Goal: Task Accomplishment & Management: Use online tool/utility

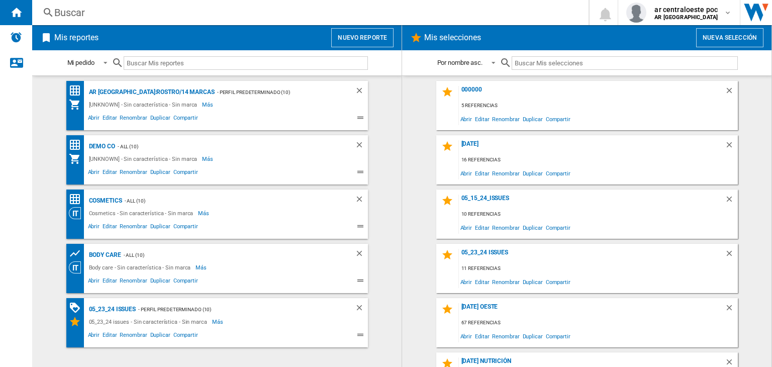
click at [374, 36] on button "Nuevo reporte" at bounding box center [362, 37] width 62 height 19
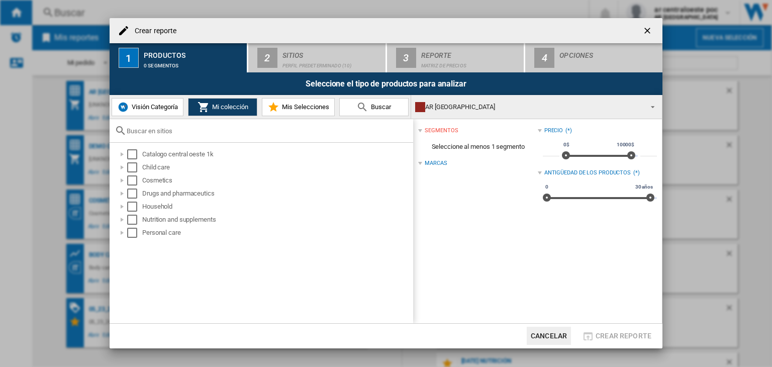
click at [161, 102] on button "Visión Categoría" at bounding box center [148, 107] width 72 height 18
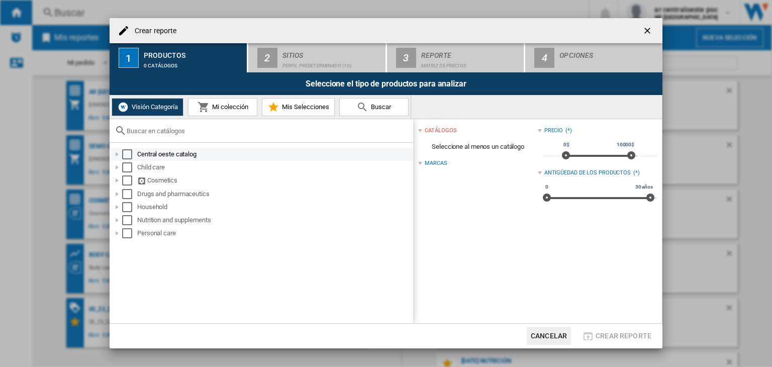
click at [115, 152] on div at bounding box center [117, 154] width 10 height 10
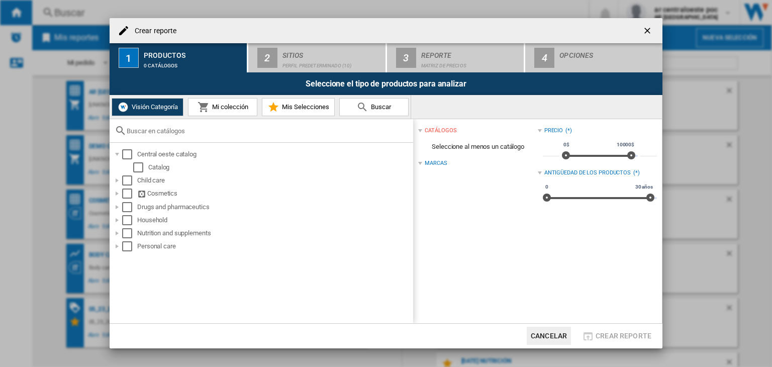
click at [223, 109] on span "Mi colección" at bounding box center [229, 107] width 39 height 8
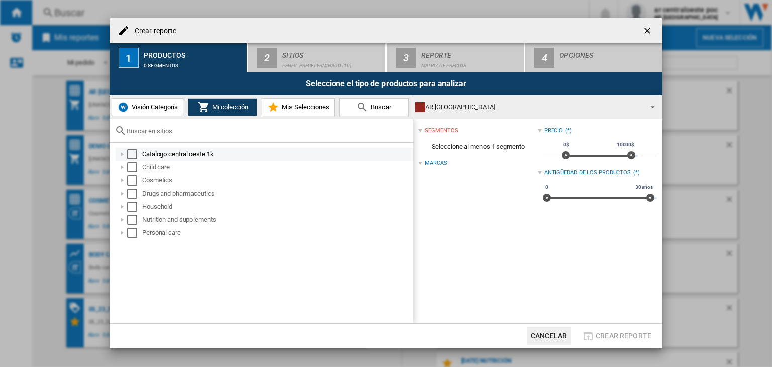
click at [123, 154] on div at bounding box center [122, 154] width 10 height 10
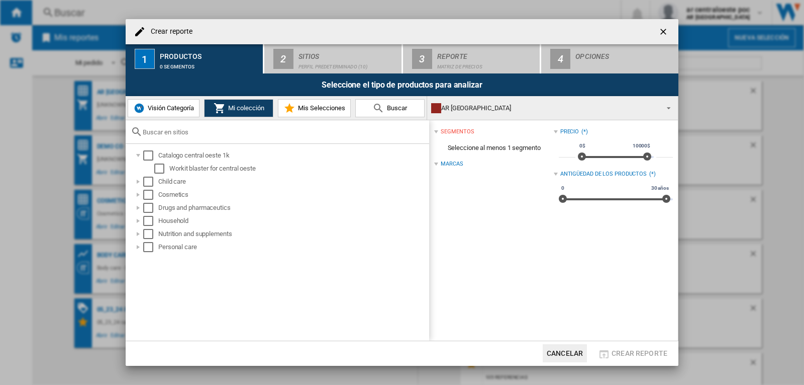
click at [155, 113] on button "Visión Categoría" at bounding box center [164, 108] width 72 height 18
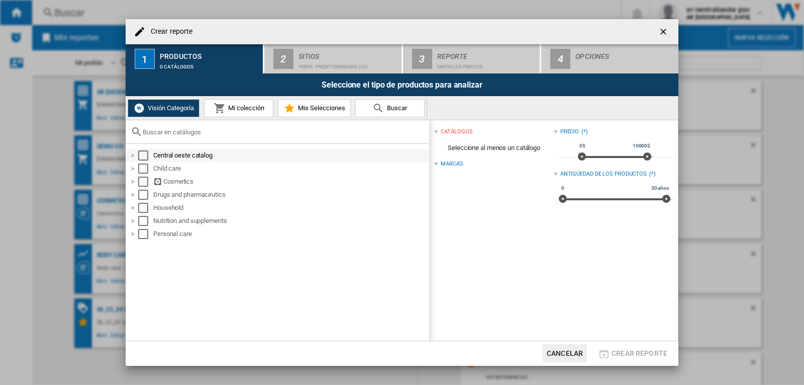
click at [133, 156] on div at bounding box center [133, 155] width 10 height 10
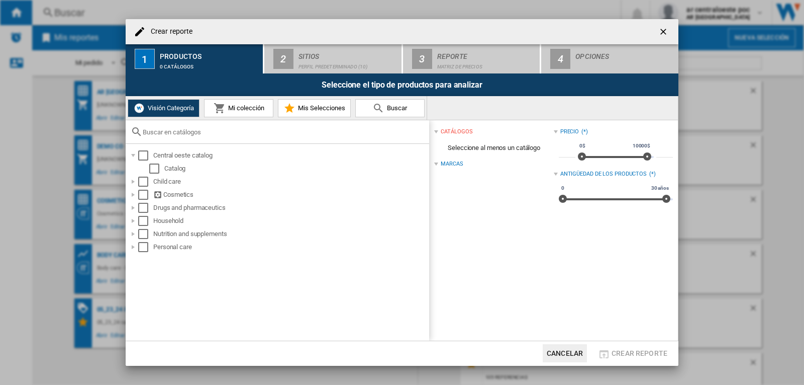
click at [230, 111] on span "Mi colección" at bounding box center [245, 108] width 39 height 8
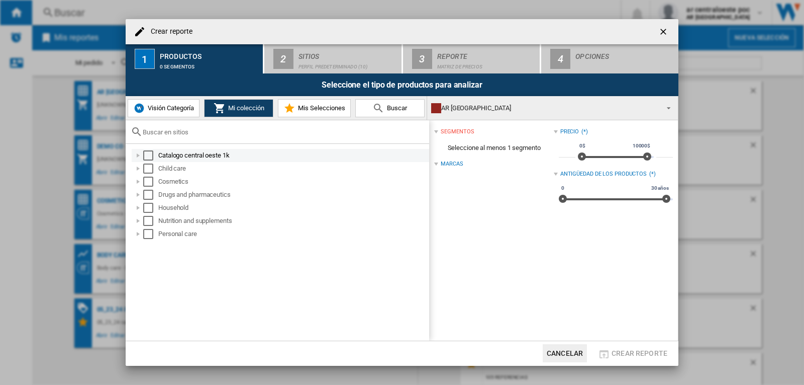
click at [137, 154] on div at bounding box center [138, 155] width 10 height 10
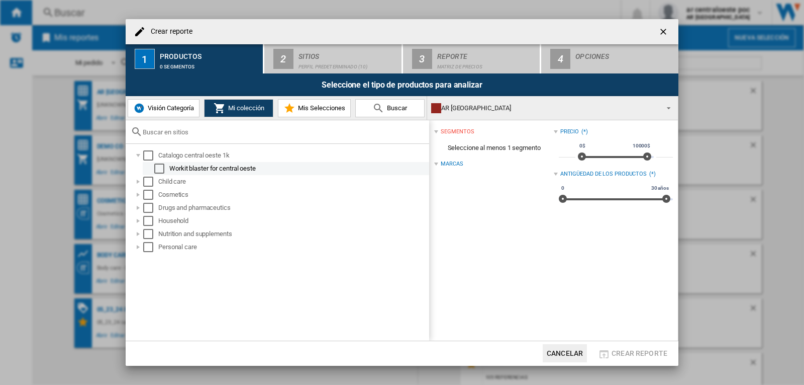
click at [157, 164] on div "Select" at bounding box center [159, 168] width 10 height 10
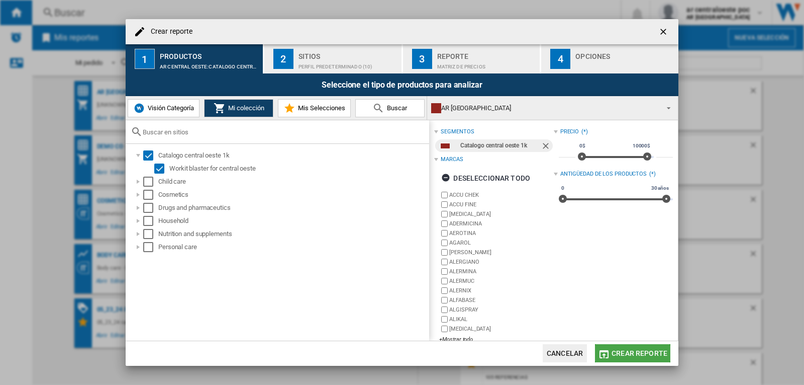
click at [617, 354] on span "Crear reporte" at bounding box center [640, 353] width 56 height 8
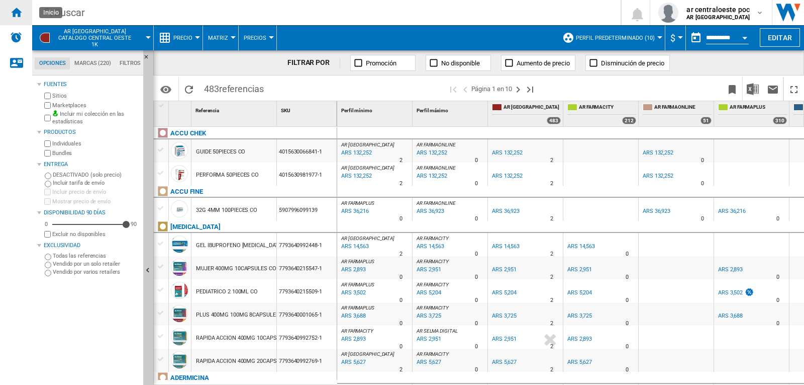
click at [14, 15] on ng-md-icon "Inicio" at bounding box center [16, 12] width 12 height 12
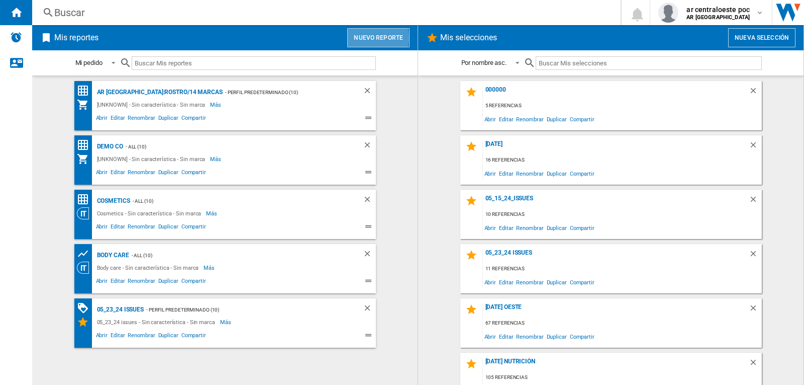
click at [377, 38] on button "Nuevo reporte" at bounding box center [378, 37] width 62 height 19
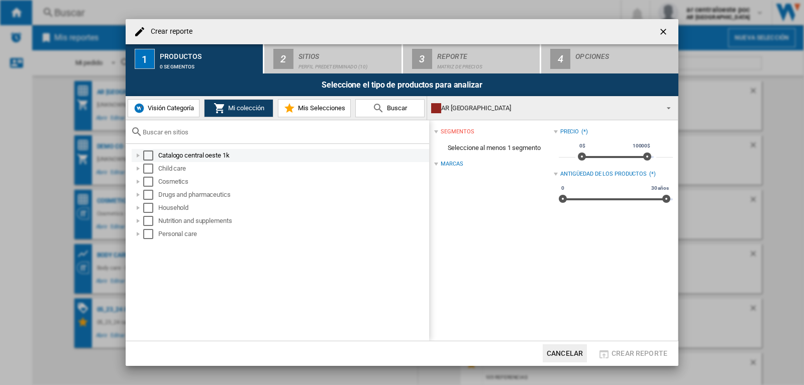
click at [137, 154] on div "Crear reporte ..." at bounding box center [138, 155] width 10 height 10
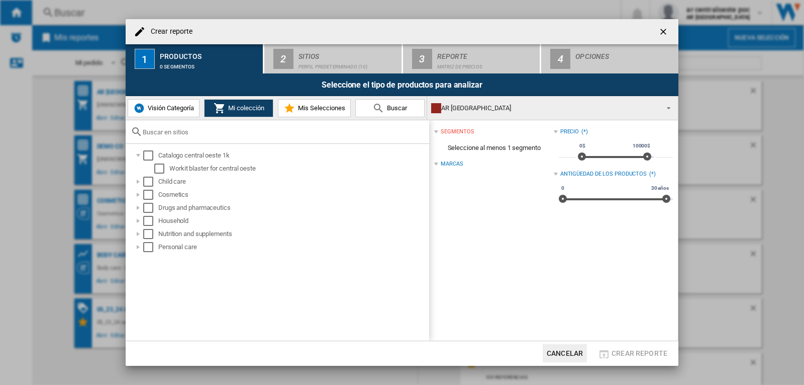
click at [178, 107] on span "Visión Categoría" at bounding box center [169, 108] width 49 height 8
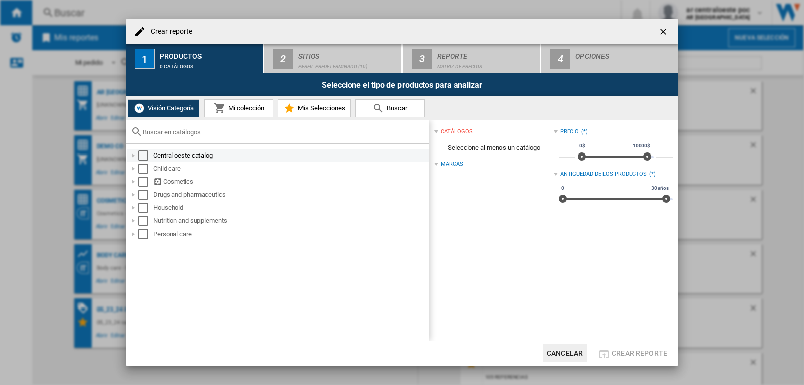
click at [130, 155] on div "Crear reporte ..." at bounding box center [133, 155] width 10 height 10
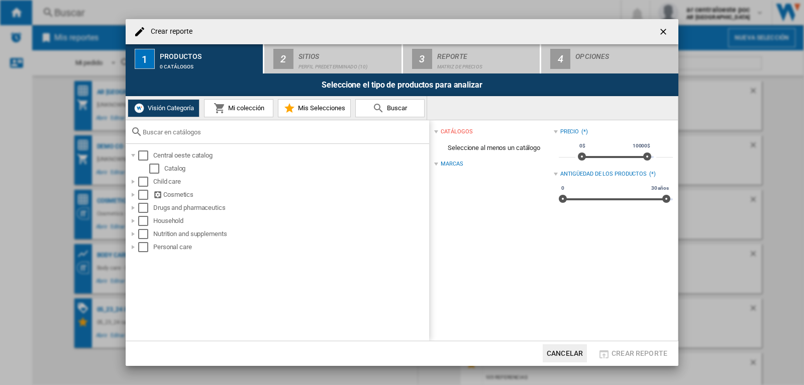
click at [222, 112] on md-icon "Crear reporte ..." at bounding box center [220, 108] width 12 height 12
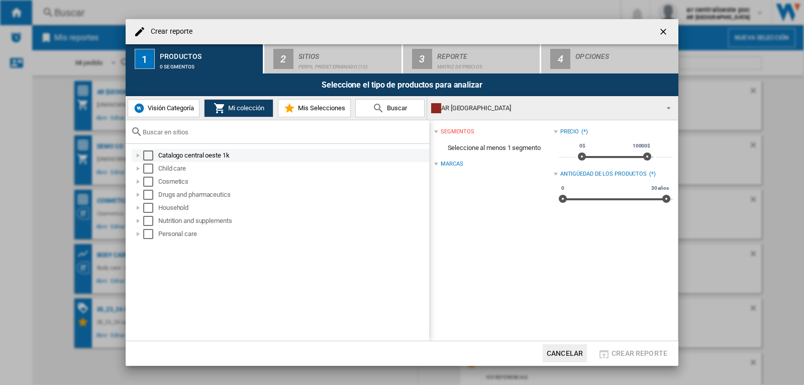
click at [136, 156] on div "Crear reporte ..." at bounding box center [138, 155] width 10 height 10
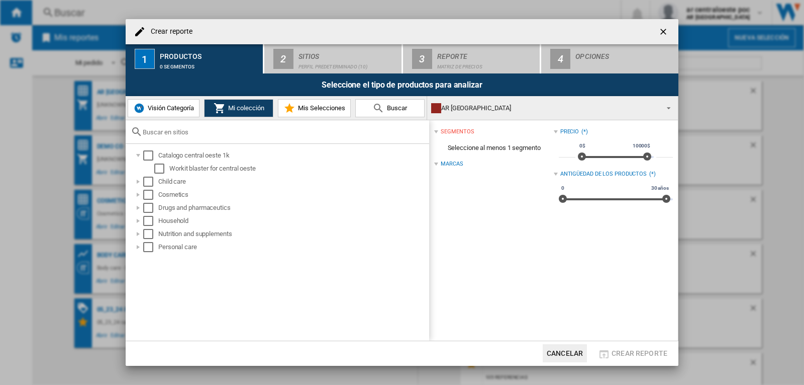
click at [179, 106] on span "Visión Categoría" at bounding box center [169, 108] width 49 height 8
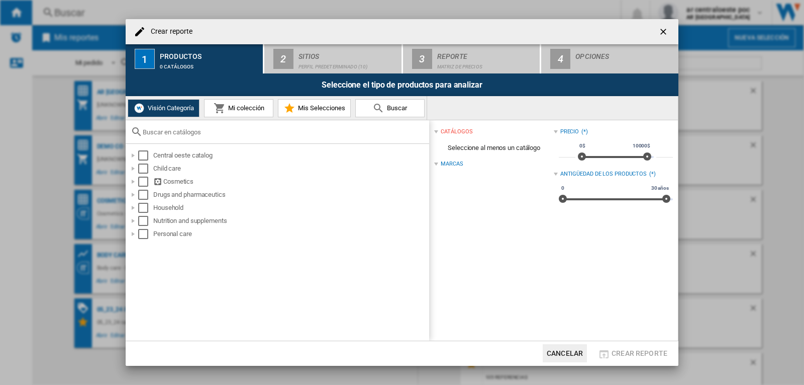
click at [242, 113] on button "Mi colección" at bounding box center [238, 108] width 69 height 18
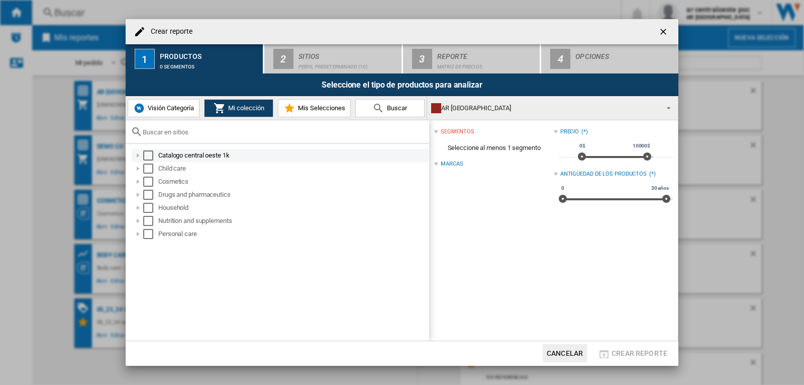
click at [134, 155] on div "Crear reporte ..." at bounding box center [138, 155] width 10 height 10
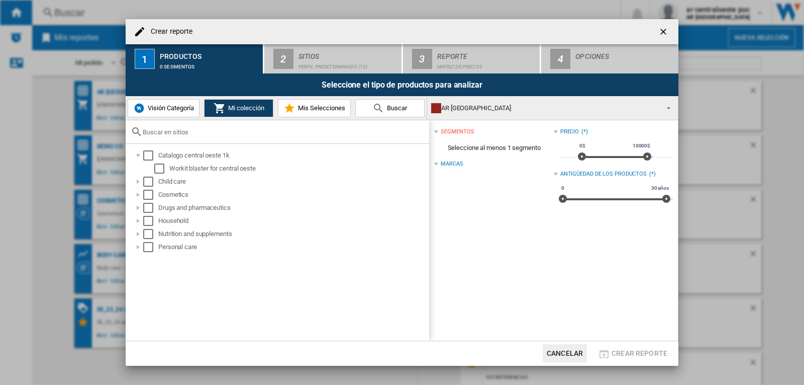
click at [164, 105] on span "Visión Categoría" at bounding box center [169, 108] width 49 height 8
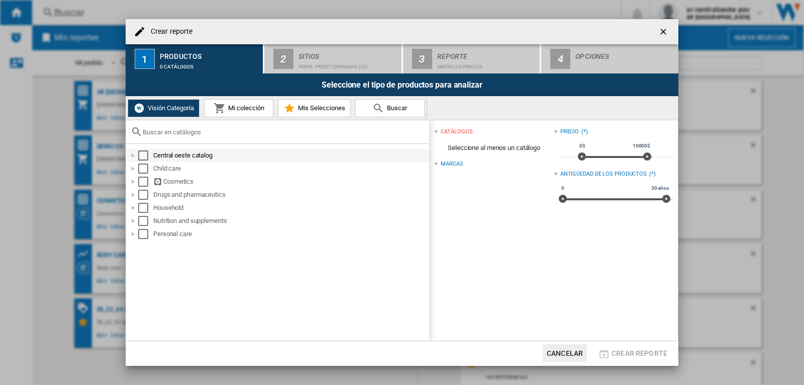
click at [132, 154] on div "Crear reporte ..." at bounding box center [133, 155] width 10 height 10
click at [239, 107] on span "Mi colección" at bounding box center [245, 108] width 39 height 8
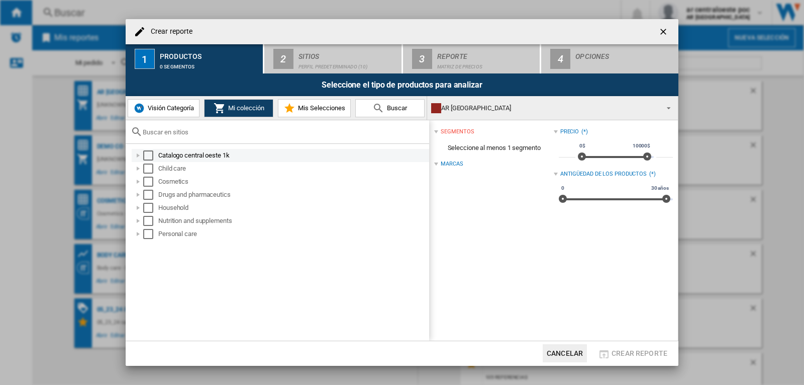
click at [135, 152] on div "Crear reporte ..." at bounding box center [138, 155] width 10 height 10
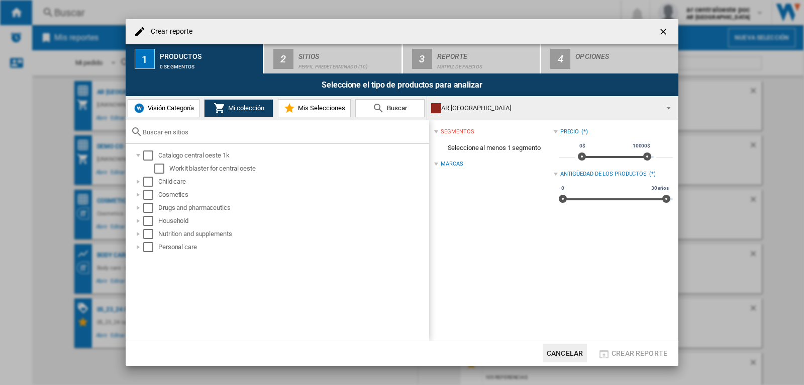
click at [179, 114] on button "Visión Categoría" at bounding box center [164, 108] width 72 height 18
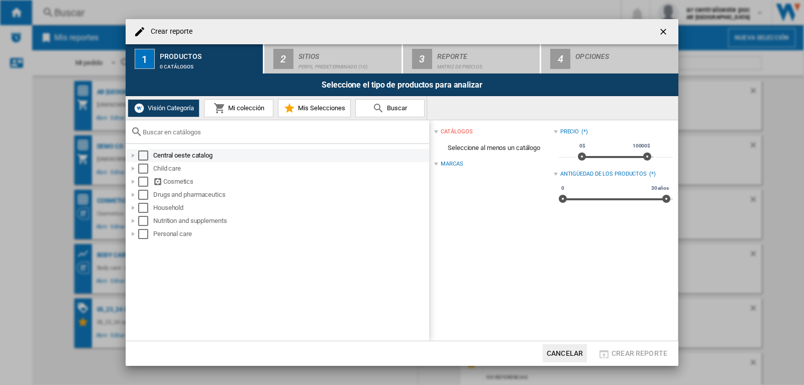
click at [130, 154] on div "Crear reporte ..." at bounding box center [133, 155] width 10 height 10
click at [234, 105] on span "Mi colección" at bounding box center [245, 108] width 39 height 8
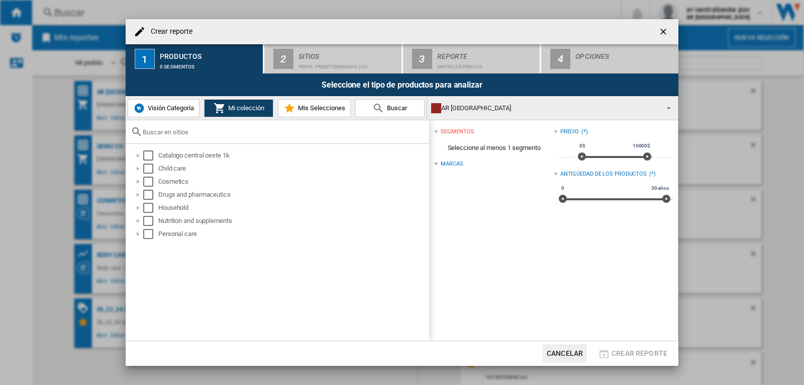
click at [621, 113] on div "AR CENTRAL OESTE" at bounding box center [544, 108] width 227 height 14
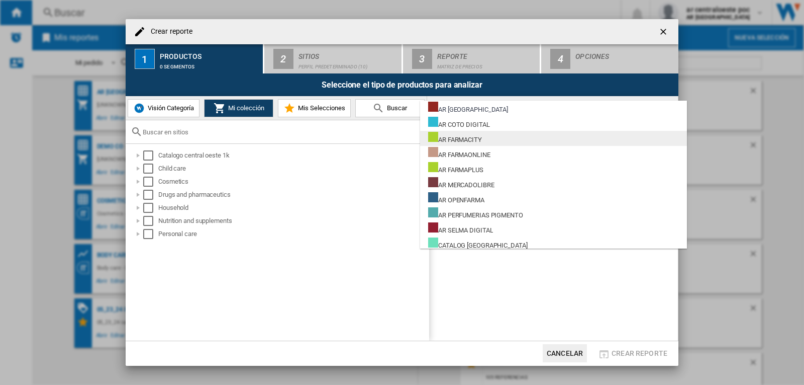
scroll to position [3, 0]
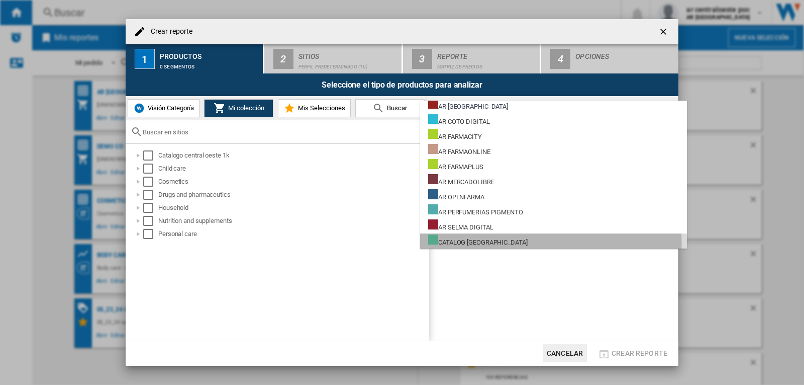
click at [519, 242] on md-option "CATALOG CENTRAL OESTE" at bounding box center [553, 240] width 267 height 15
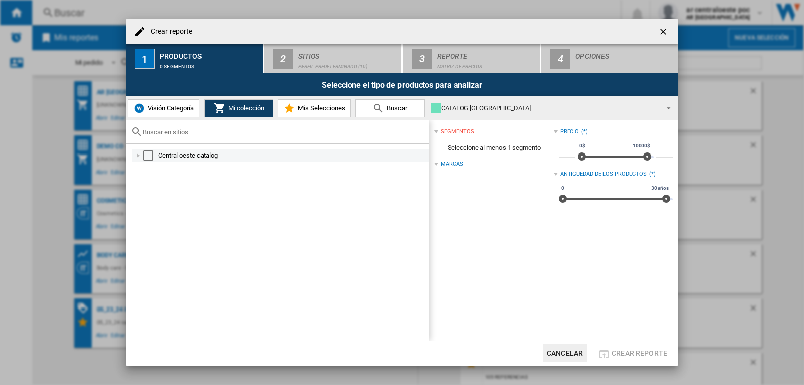
click at [134, 154] on div "Crear reporte ..." at bounding box center [138, 155] width 10 height 10
click at [182, 104] on button "Visión Categoría" at bounding box center [164, 108] width 72 height 18
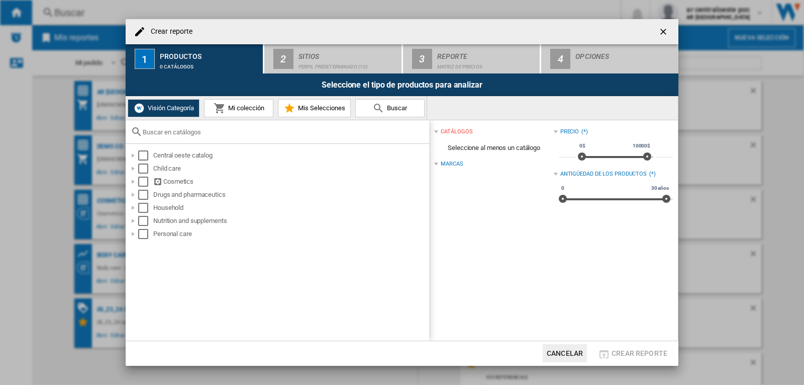
click at [238, 113] on button "Mi colección" at bounding box center [238, 108] width 69 height 18
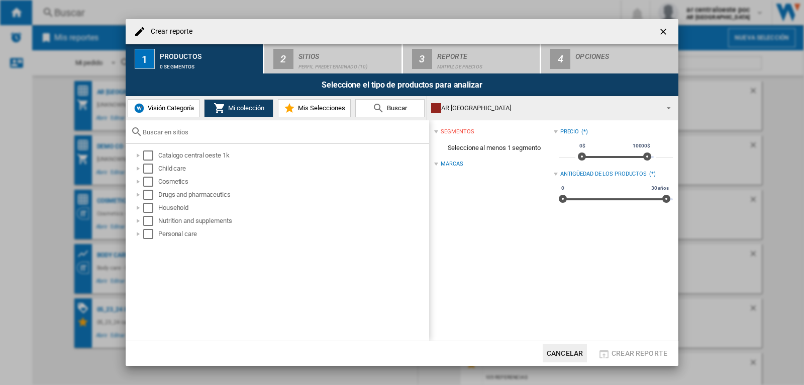
click at [473, 105] on div "AR CENTRAL OESTE" at bounding box center [544, 108] width 227 height 14
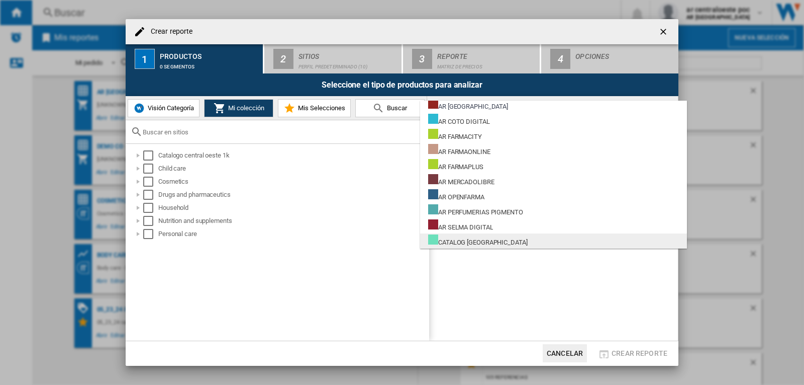
click at [506, 238] on div "CATALOG CENTRAL OESTE" at bounding box center [478, 240] width 100 height 13
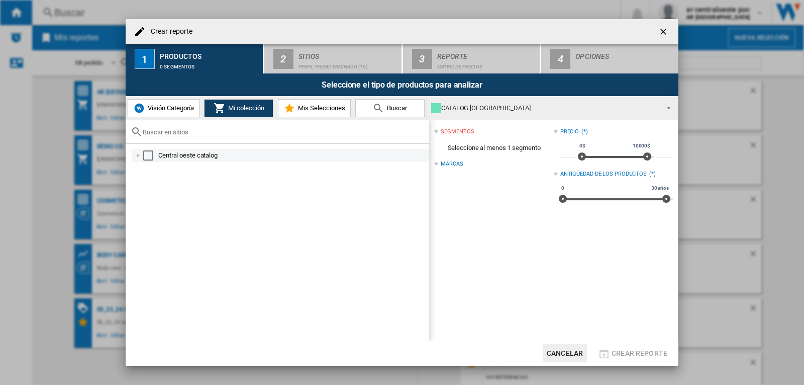
click at [132, 155] on div "Central oeste catalog" at bounding box center [281, 155] width 298 height 13
click at [136, 154] on div "Crear reporte ..." at bounding box center [138, 155] width 10 height 10
click at [667, 34] on ng-md-icon "getI18NText('BUTTONS.CLOSE_DIALOG')" at bounding box center [665, 33] width 12 height 12
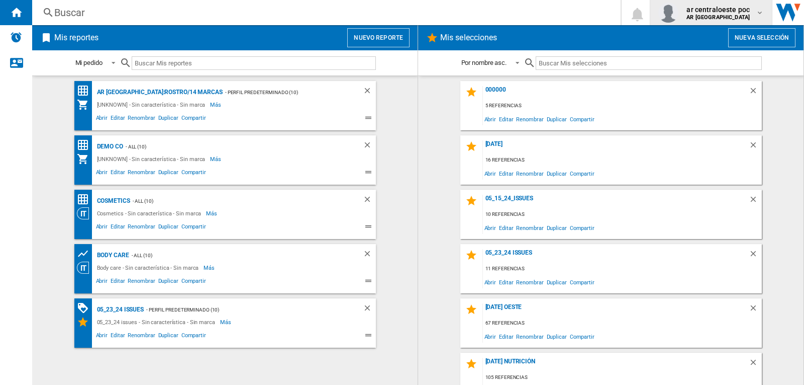
click at [709, 17] on b "AR CENTRAL OESTE" at bounding box center [718, 17] width 63 height 7
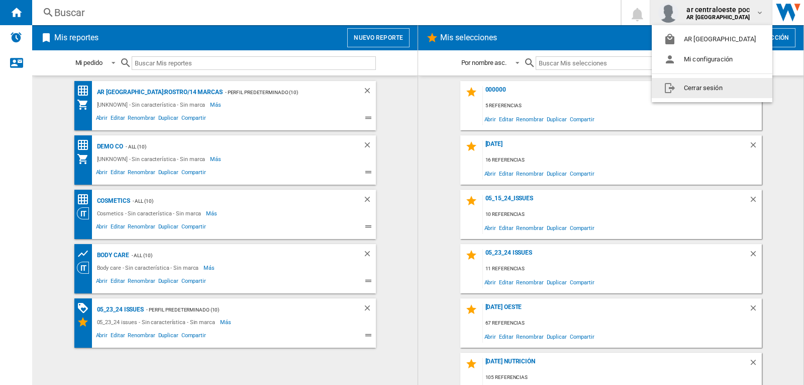
click at [699, 95] on button "Cerrar sesión" at bounding box center [712, 88] width 121 height 20
